Goal: Register for event/course

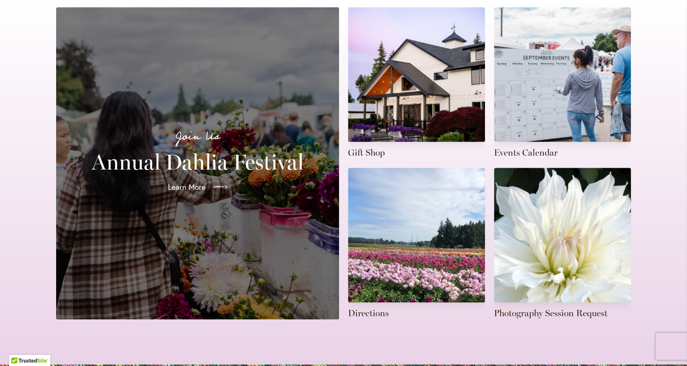
scroll to position [212, 0]
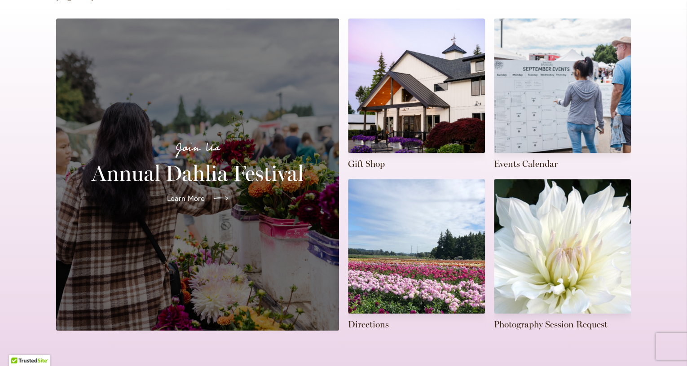
click at [180, 193] on span "Learn More" at bounding box center [186, 198] width 38 height 11
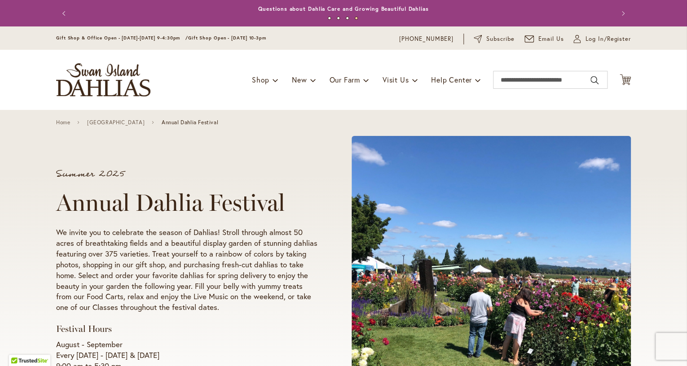
click at [149, 52] on div "Toggle Nav Shop Dahlia Tubers Collections Fresh Cut Dahlias Gardening Supplies …" at bounding box center [343, 80] width 593 height 60
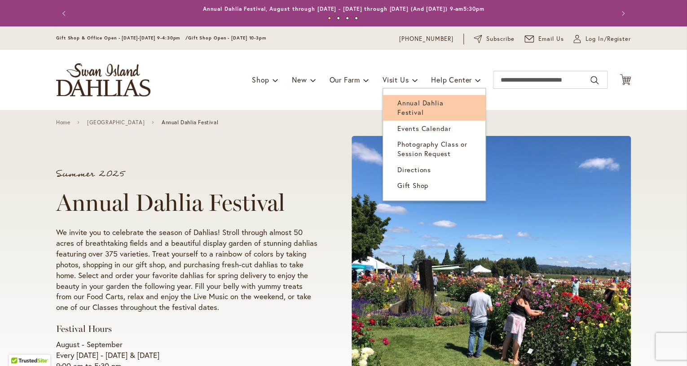
click at [421, 107] on link "Annual Dahlia Festival" at bounding box center [434, 108] width 102 height 26
